Goal: Navigation & Orientation: Go to known website

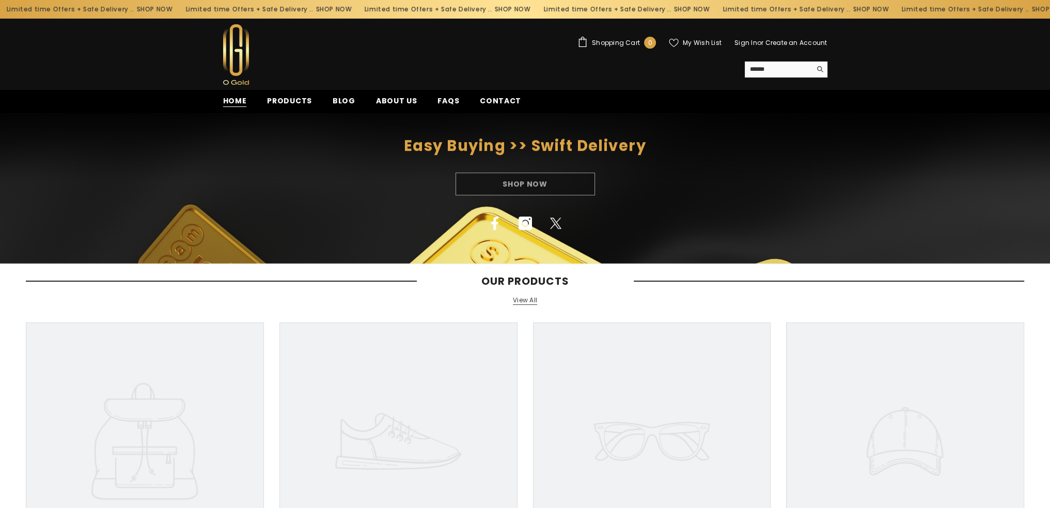
click at [231, 97] on span "Home" at bounding box center [235, 101] width 24 height 11
click at [234, 48] on img at bounding box center [236, 54] width 26 height 60
click at [528, 299] on link "View All" at bounding box center [525, 300] width 24 height 9
